Goal: Navigation & Orientation: Find specific page/section

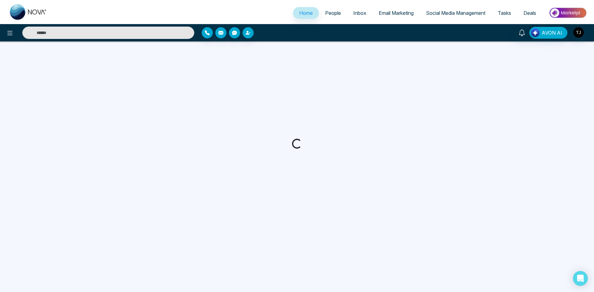
select select "*"
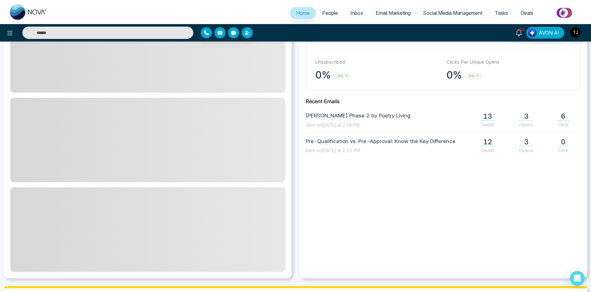
scroll to position [238, 0]
click at [325, 14] on span "People" at bounding box center [330, 13] width 16 height 6
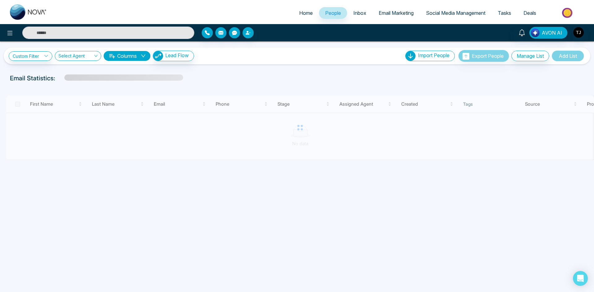
click at [356, 11] on span "Inbox" at bounding box center [359, 13] width 13 height 6
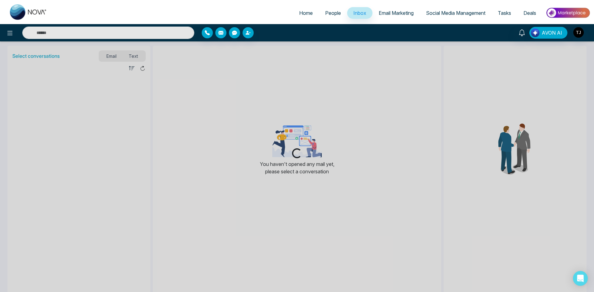
click at [384, 12] on span "Email Marketing" at bounding box center [395, 13] width 35 height 6
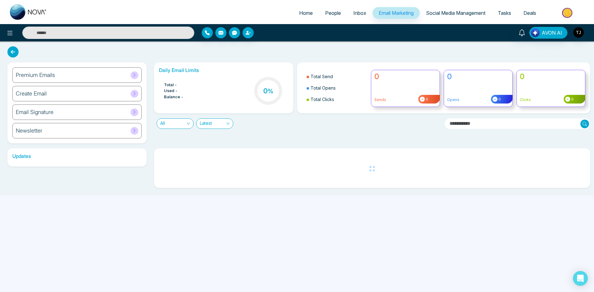
click at [444, 17] on link "Social Media Management" at bounding box center [456, 13] width 72 height 12
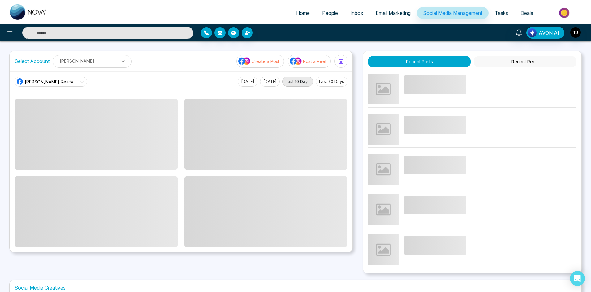
click at [490, 11] on link "Tasks" at bounding box center [501, 13] width 26 height 12
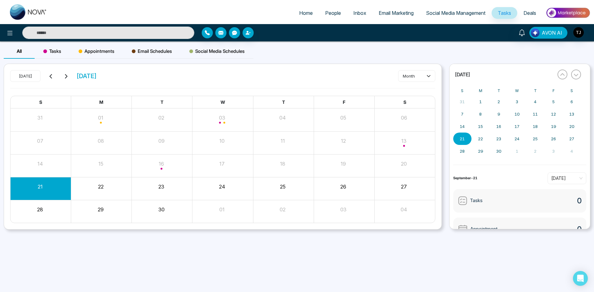
click at [336, 13] on span "People" at bounding box center [333, 13] width 16 height 6
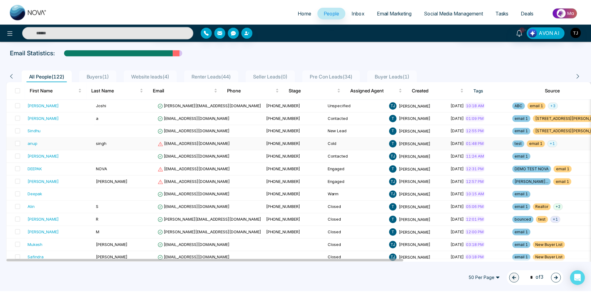
scroll to position [31, 0]
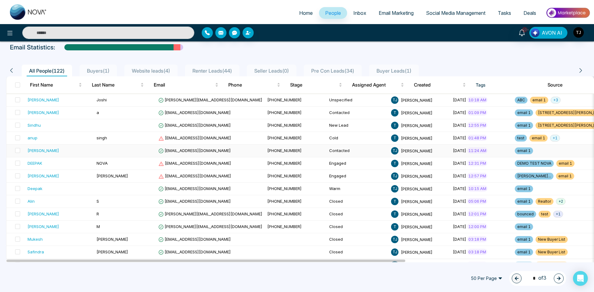
click at [203, 155] on td "[EMAIL_ADDRESS][DOMAIN_NAME]" at bounding box center [210, 151] width 109 height 13
